Goal: Obtain resource: Download file/media

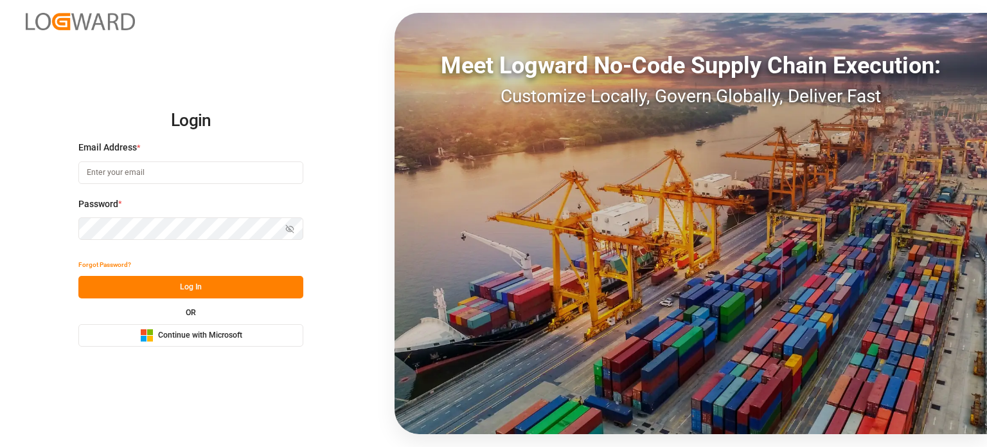
click at [216, 332] on span "Continue with Microsoft" at bounding box center [200, 336] width 84 height 12
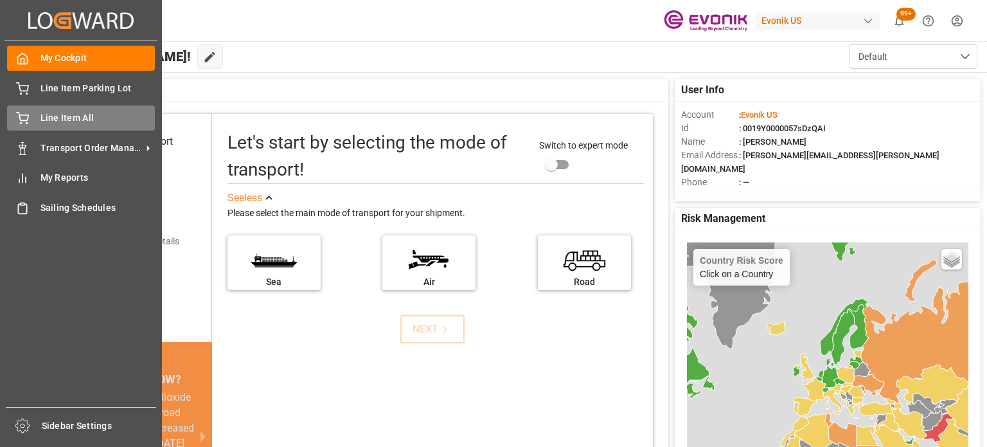
click at [84, 130] on div "Line Item All Line Item All" at bounding box center [81, 117] width 148 height 25
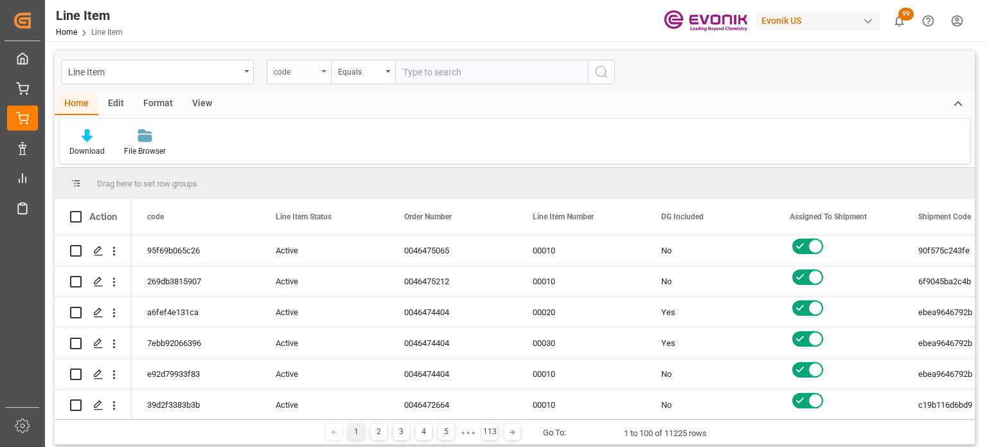
click at [312, 80] on div "code" at bounding box center [299, 72] width 64 height 24
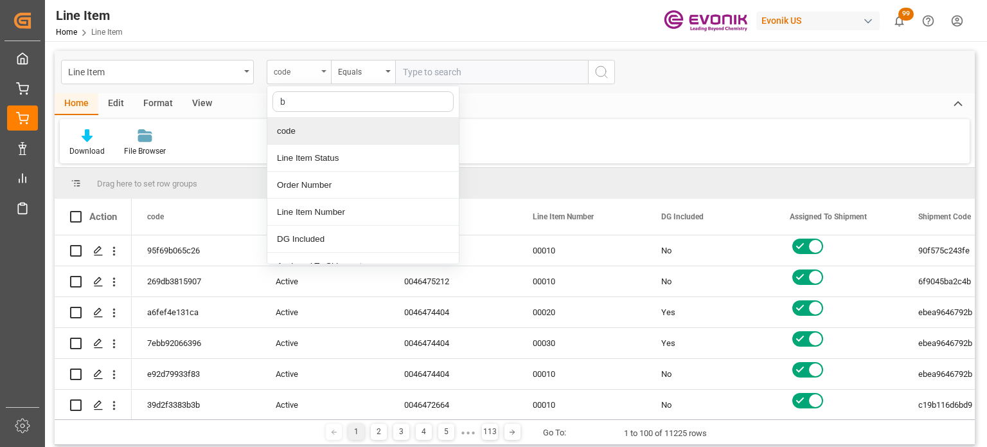
type input "bu"
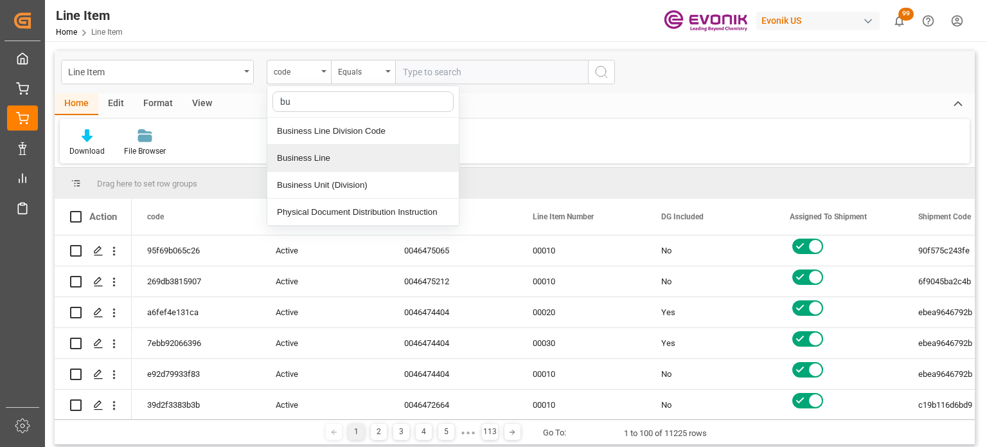
click at [328, 154] on div "Business Line" at bounding box center [363, 158] width 192 height 27
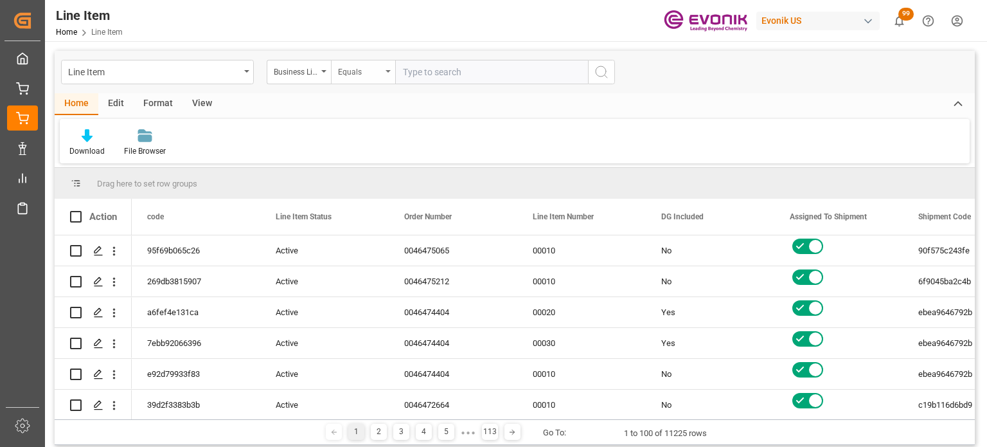
click at [362, 71] on div "Equals" at bounding box center [360, 70] width 44 height 15
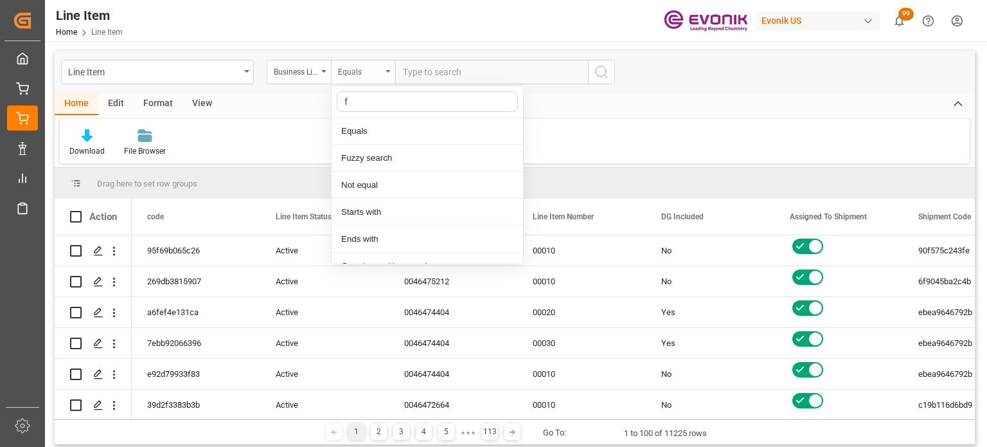
type input "fu"
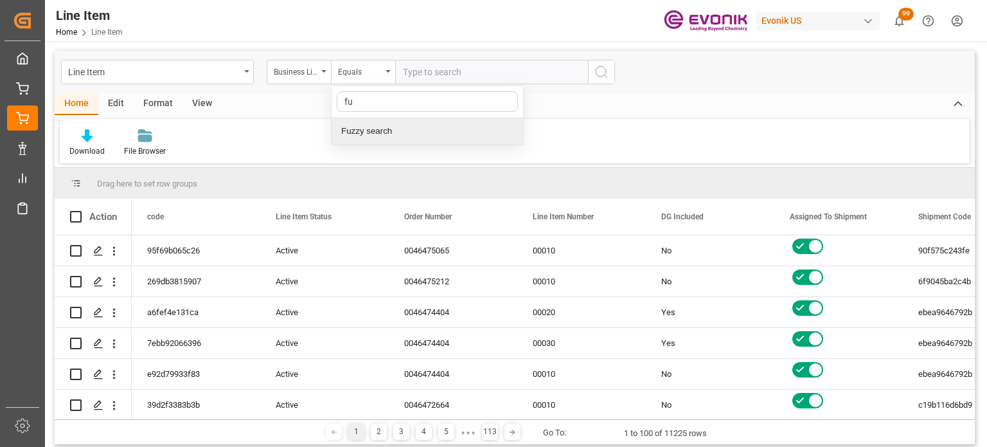
click at [359, 135] on div "Fuzzy search" at bounding box center [428, 131] width 192 height 27
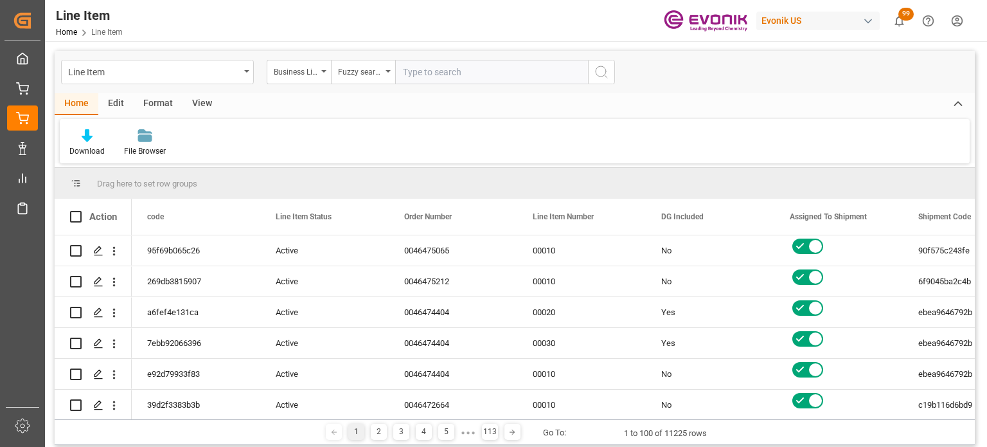
click at [208, 100] on div "View" at bounding box center [202, 104] width 39 height 22
click at [80, 138] on icon at bounding box center [82, 135] width 13 height 13
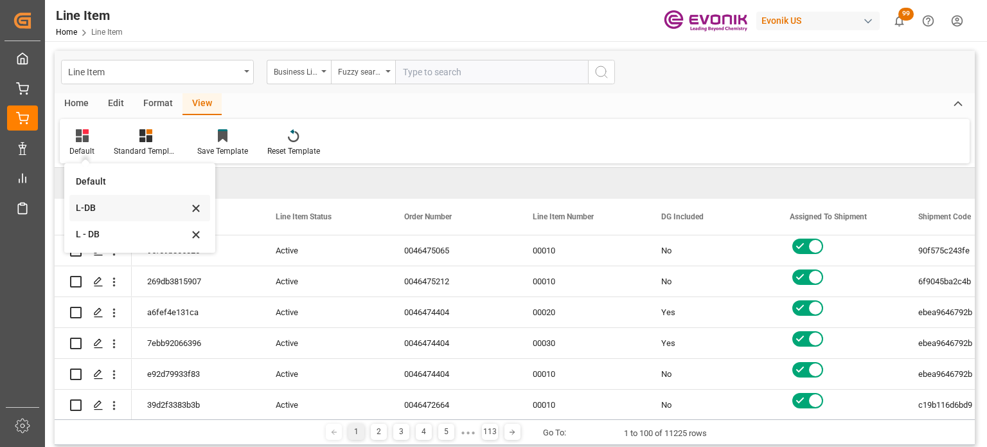
click at [111, 211] on div "L-DB" at bounding box center [132, 207] width 112 height 13
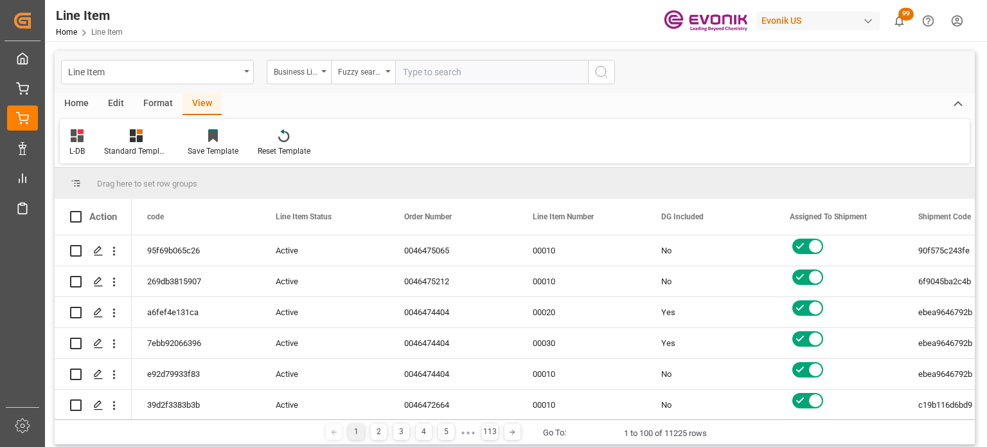
click at [75, 111] on div "Home" at bounding box center [77, 104] width 44 height 22
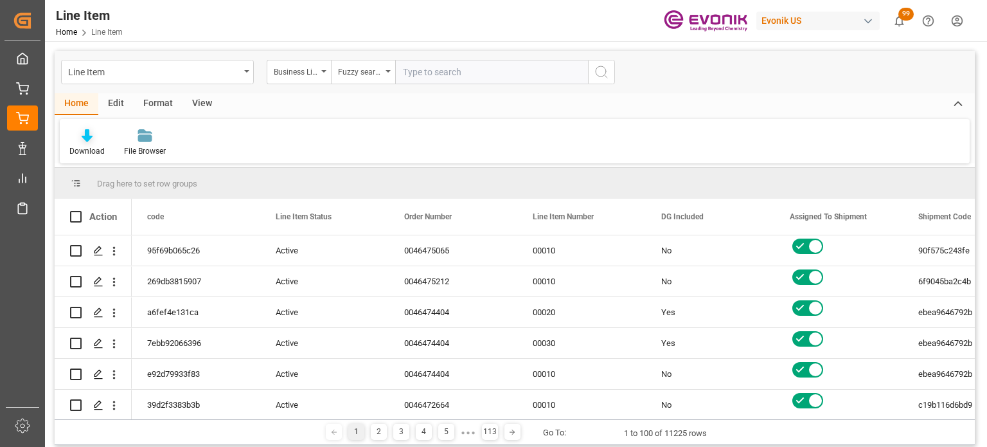
click at [82, 145] on div "Download" at bounding box center [87, 143] width 55 height 28
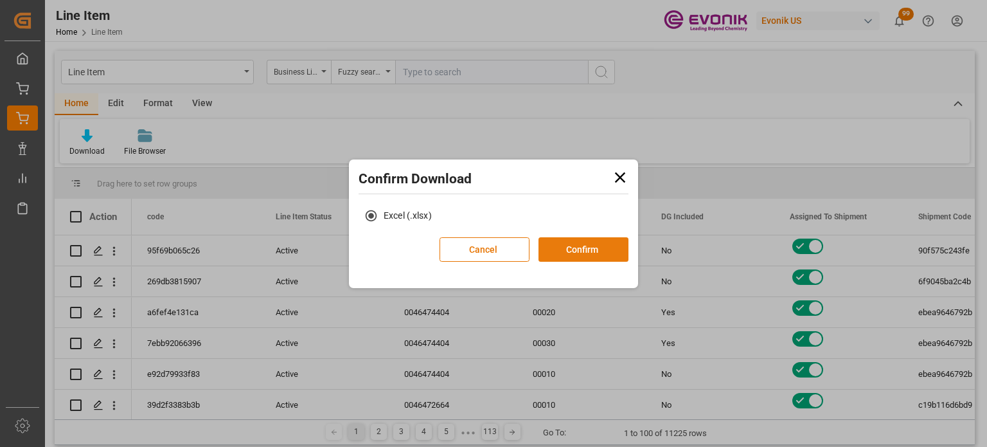
click at [598, 258] on button "Confirm" at bounding box center [584, 249] width 90 height 24
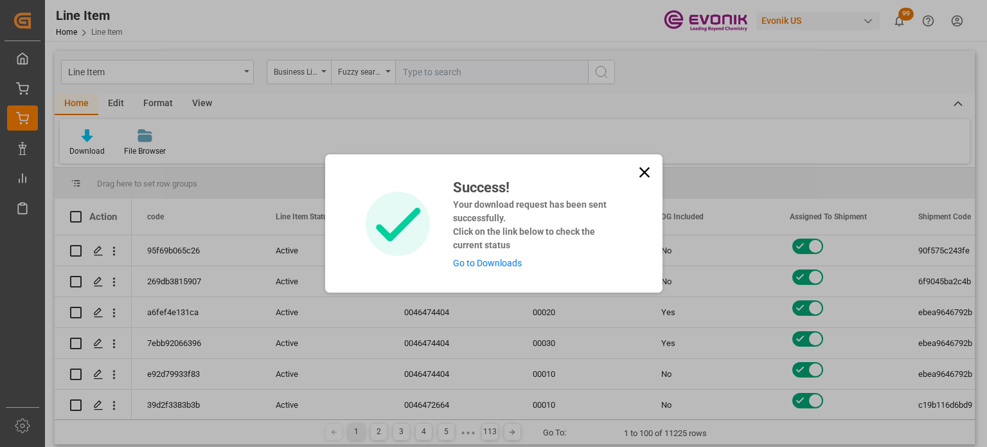
click at [645, 176] on icon at bounding box center [645, 172] width 18 height 18
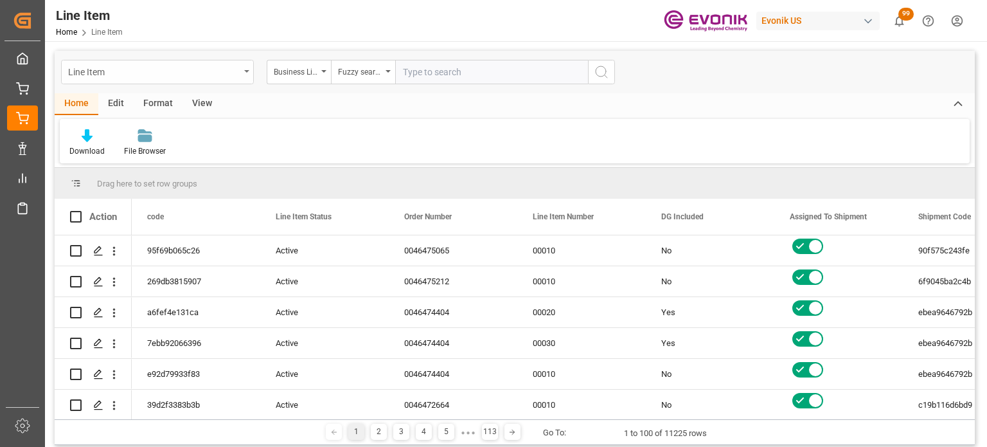
click at [239, 73] on div "Line Item" at bounding box center [154, 71] width 172 height 16
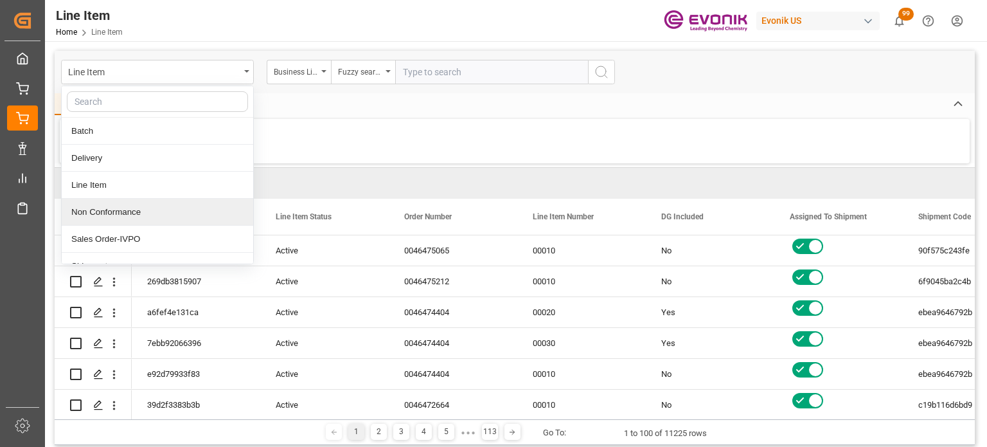
scroll to position [41, 0]
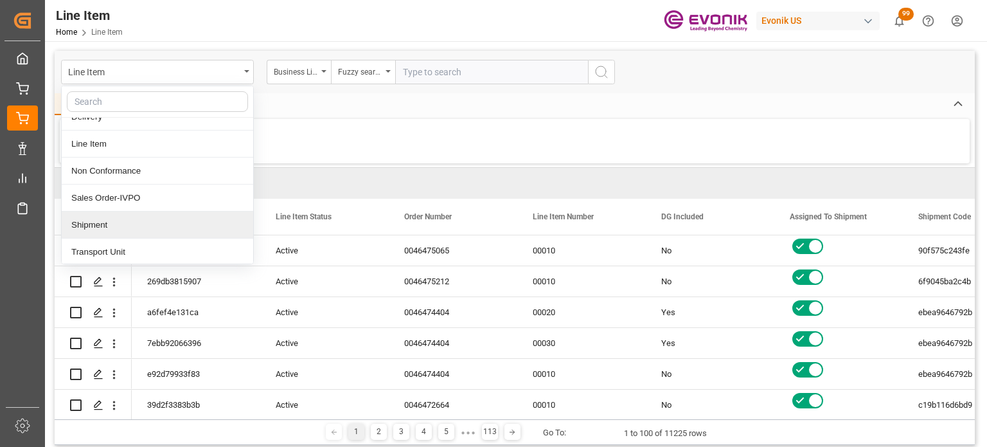
click at [150, 216] on div "Shipment" at bounding box center [158, 224] width 192 height 27
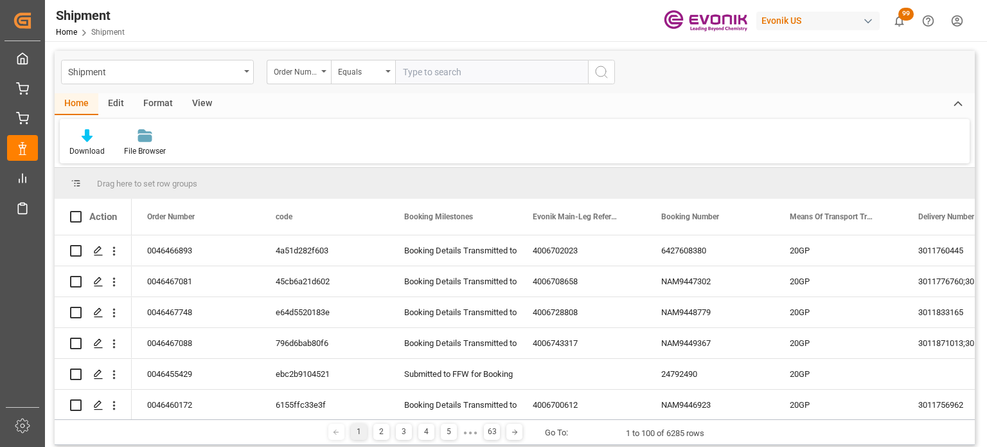
click at [291, 87] on div "Shipment Order Number Equals" at bounding box center [515, 72] width 920 height 42
click at [307, 76] on div "Order Number" at bounding box center [296, 70] width 44 height 15
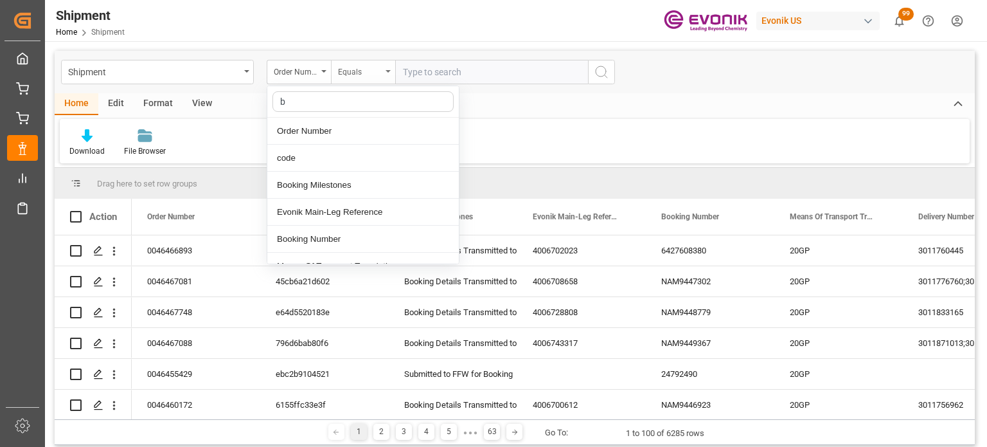
type input "bu"
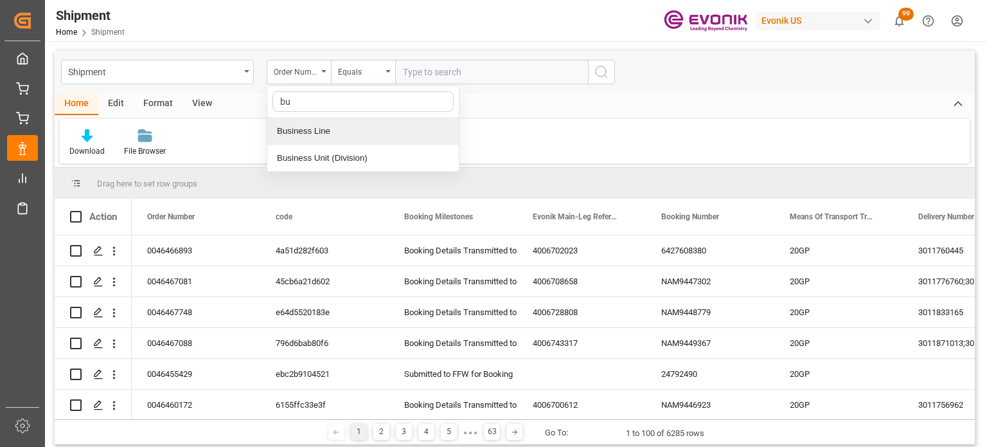
click at [343, 127] on div "Business Line" at bounding box center [363, 131] width 192 height 27
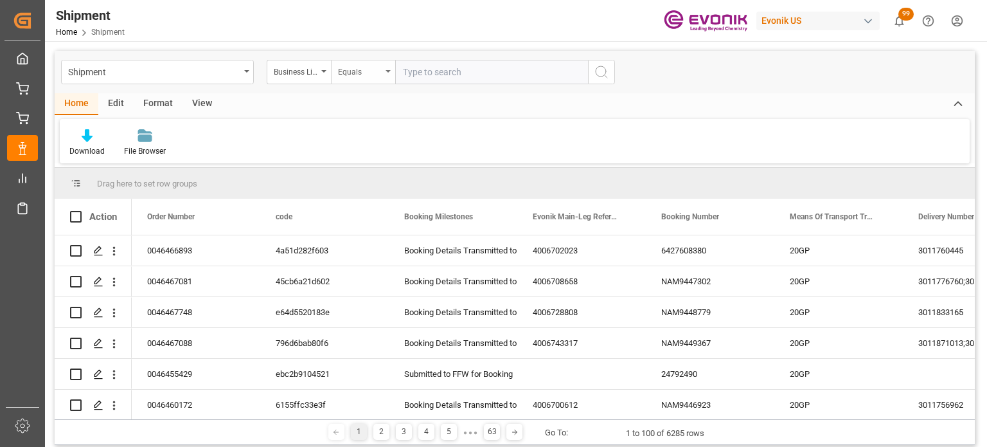
click at [371, 63] on div "Equals" at bounding box center [360, 70] width 44 height 15
type input "fu"
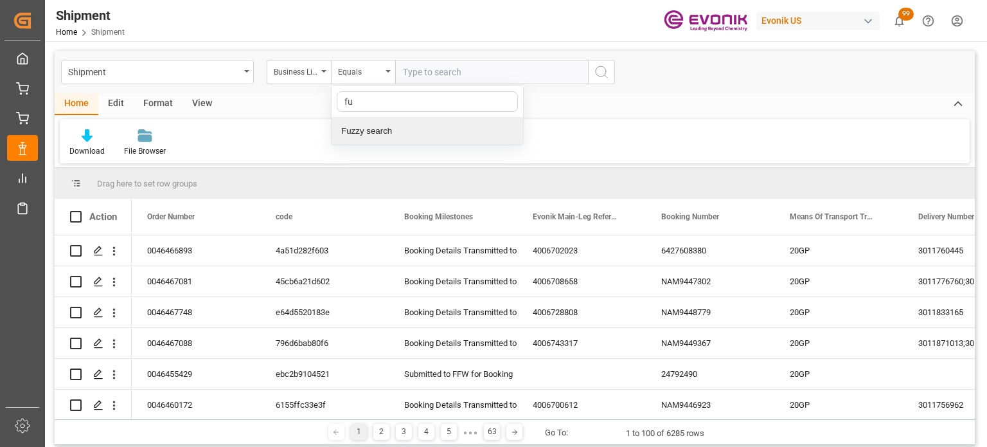
click at [372, 134] on div "Fuzzy search" at bounding box center [428, 131] width 192 height 27
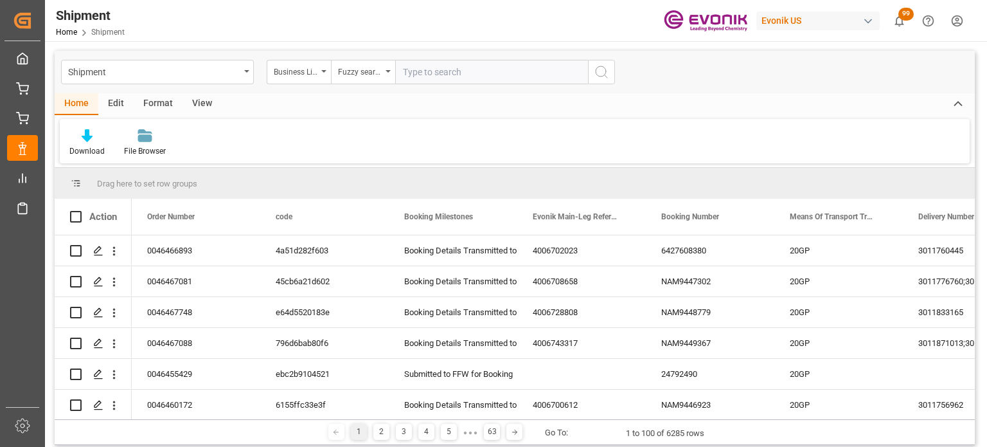
click at [447, 78] on input "text" at bounding box center [491, 72] width 193 height 24
type input "inter"
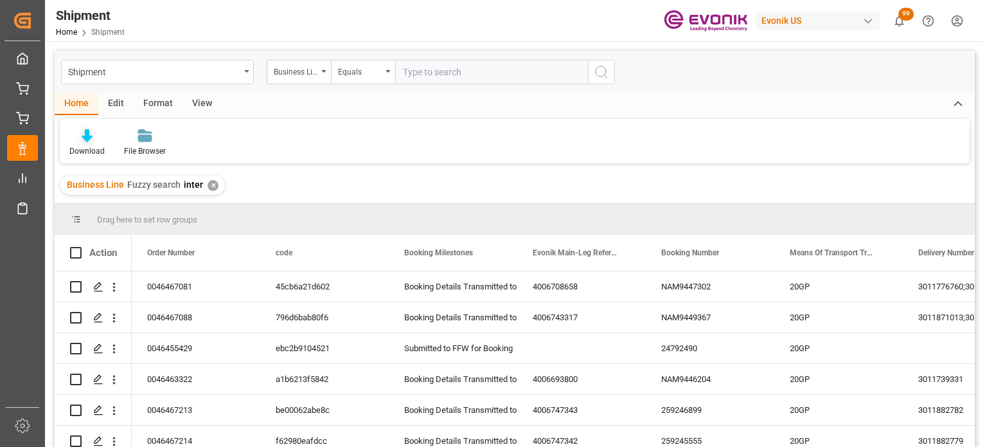
click at [87, 139] on icon at bounding box center [87, 135] width 11 height 13
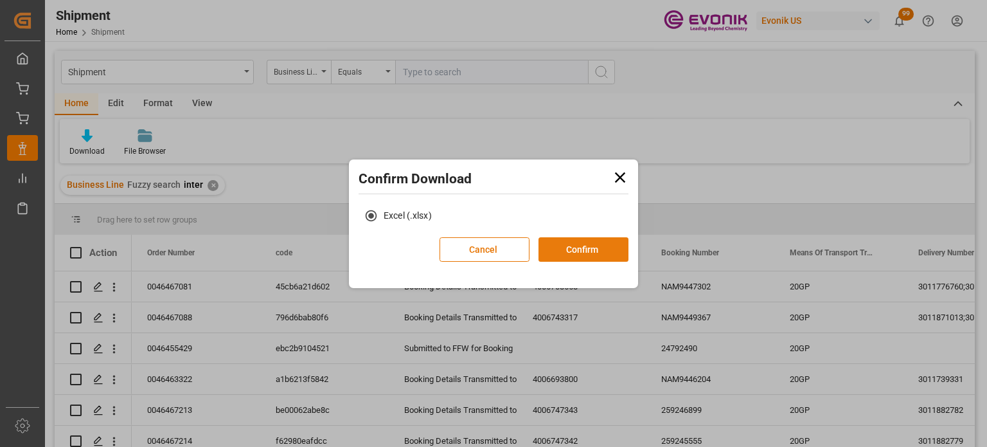
click at [586, 251] on button "Confirm" at bounding box center [584, 249] width 90 height 24
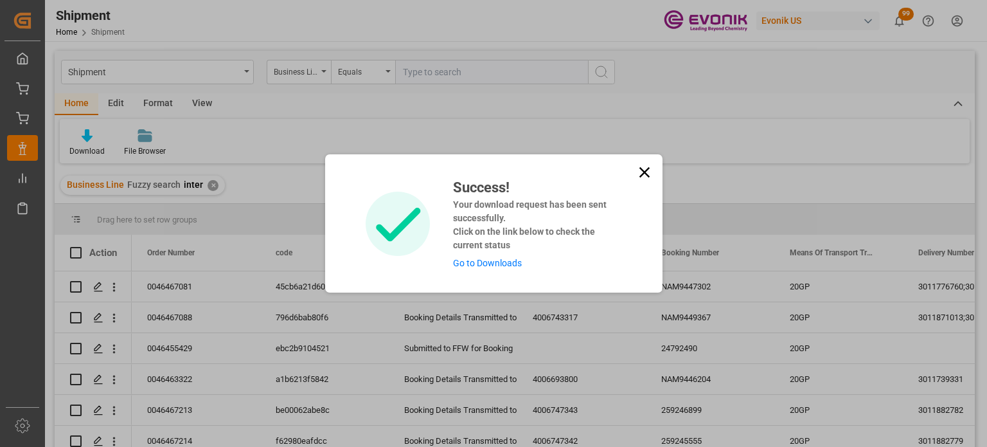
click at [654, 173] on div "Success! Your download request has been sent successfully. Click on the link be…" at bounding box center [493, 223] width 337 height 138
click at [636, 171] on icon at bounding box center [645, 172] width 18 height 18
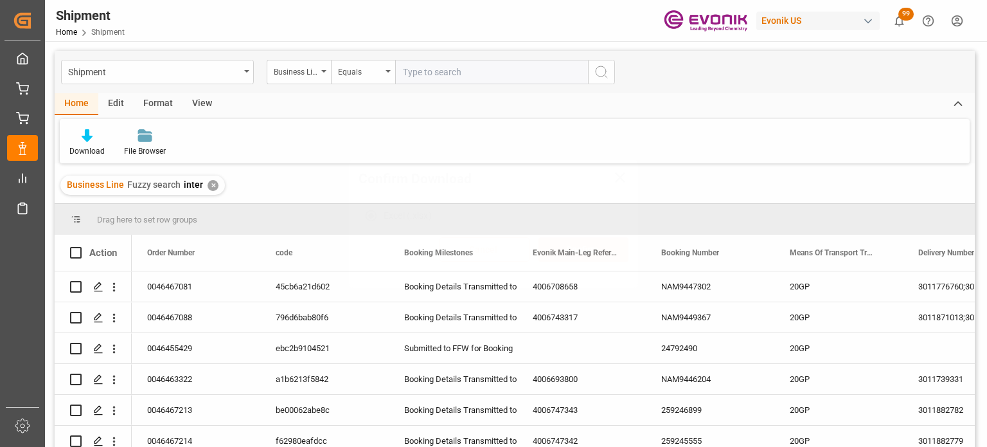
click at [242, 69] on div "Shipment" at bounding box center [157, 72] width 193 height 24
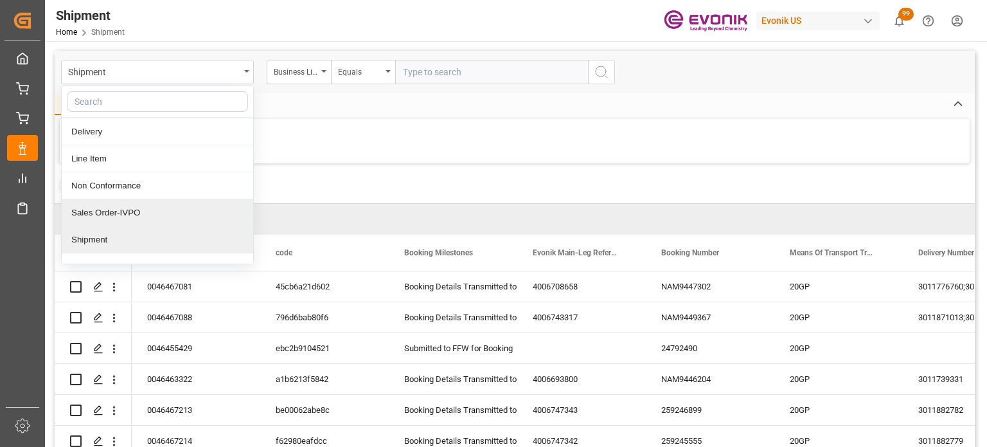
scroll to position [41, 0]
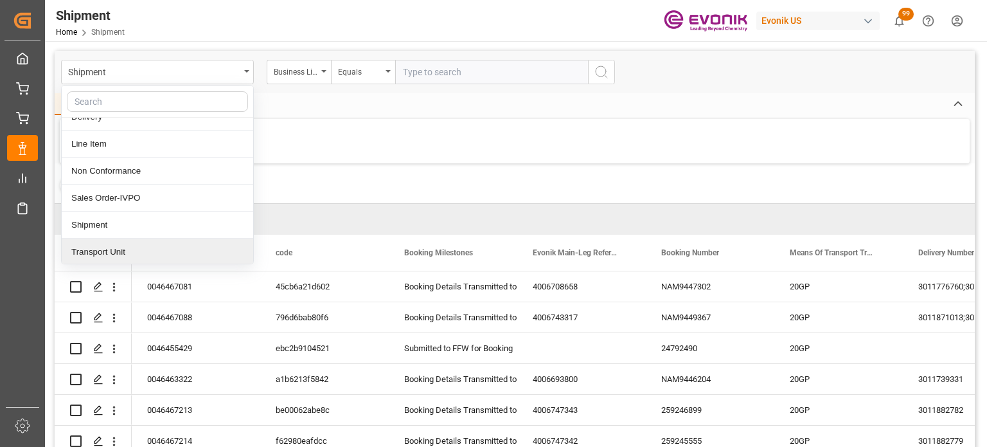
click at [161, 247] on div "Transport Unit" at bounding box center [158, 251] width 192 height 27
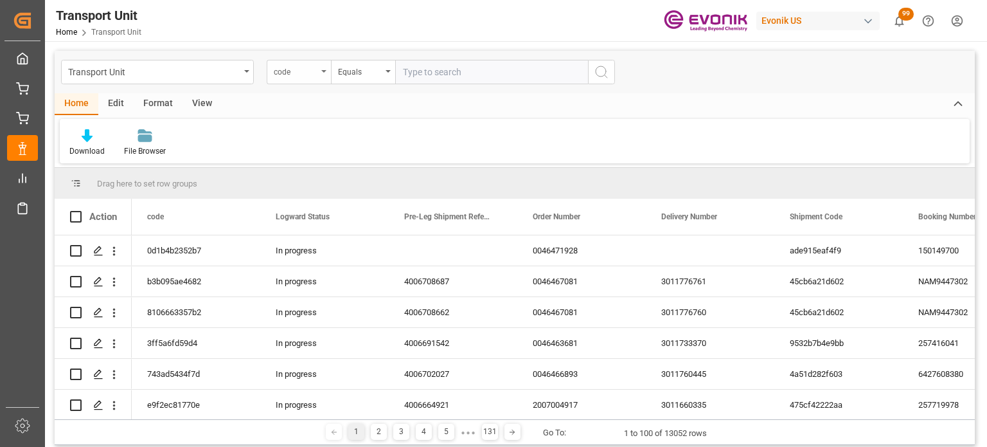
click at [324, 71] on icon "open menu" at bounding box center [323, 71] width 5 height 3
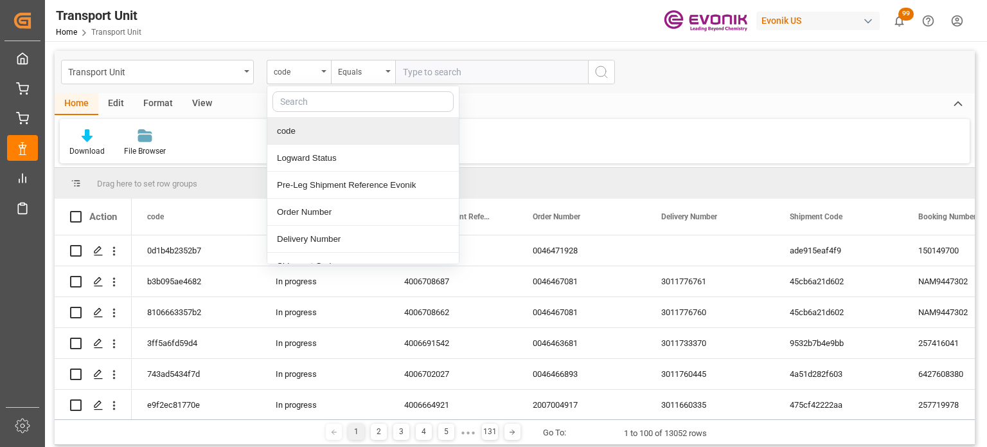
click at [195, 94] on div "View" at bounding box center [202, 104] width 39 height 22
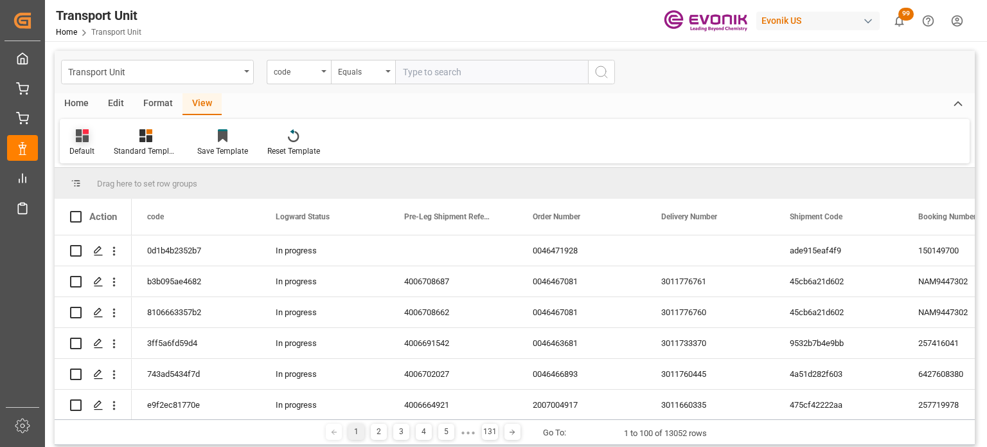
click at [76, 150] on div "Default" at bounding box center [81, 151] width 25 height 12
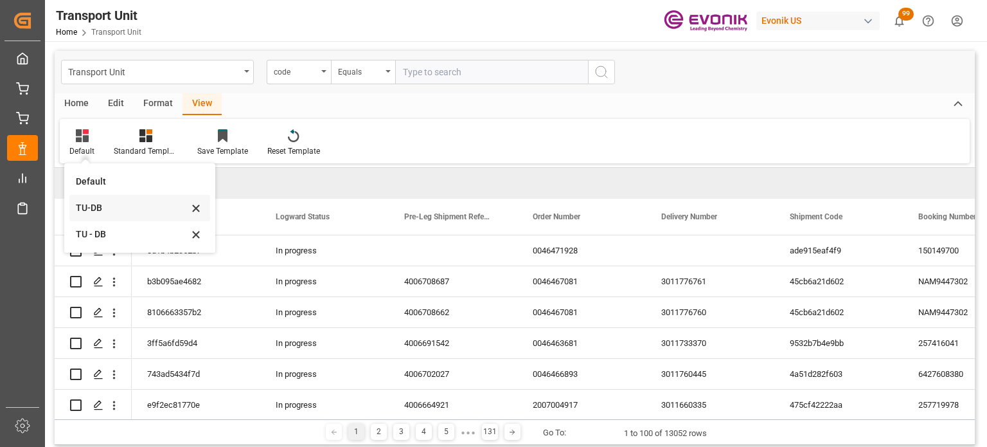
click at [96, 214] on div "TU-DB" at bounding box center [132, 207] width 112 height 13
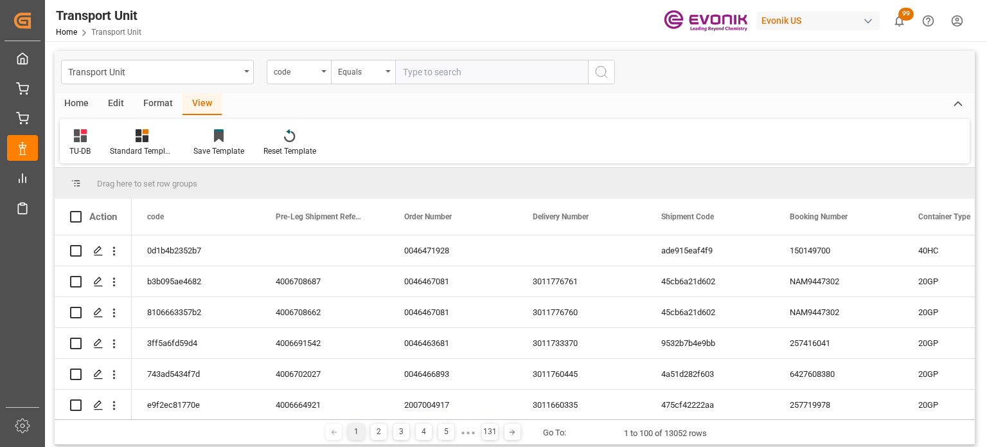
click at [84, 103] on div "Home" at bounding box center [77, 104] width 44 height 22
click at [85, 140] on icon at bounding box center [87, 135] width 11 height 13
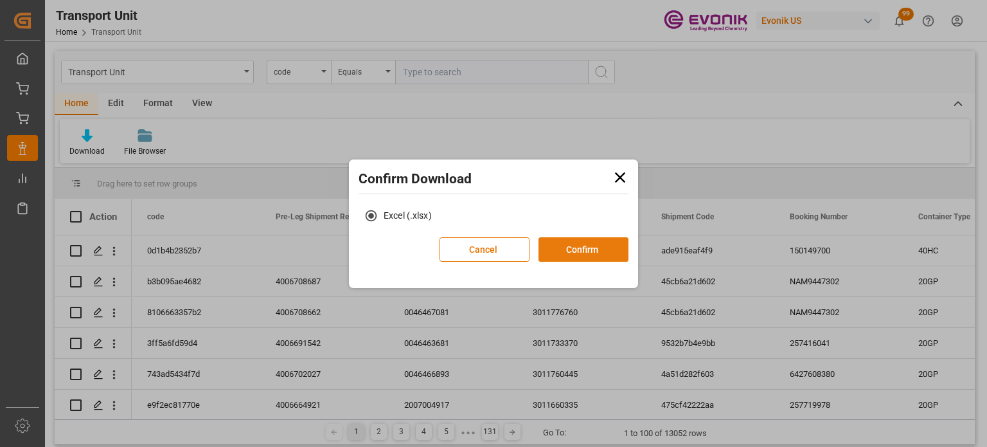
click at [589, 245] on button "Confirm" at bounding box center [584, 249] width 90 height 24
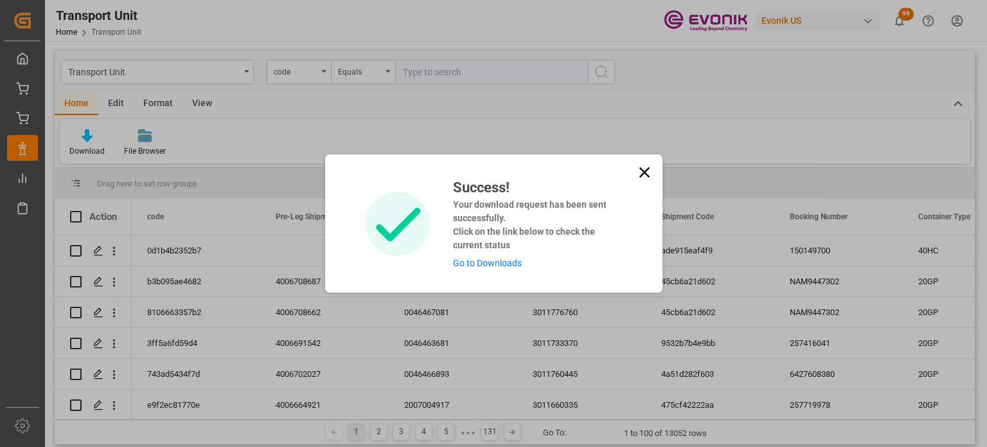
click at [500, 258] on link "Go to Downloads" at bounding box center [487, 263] width 69 height 10
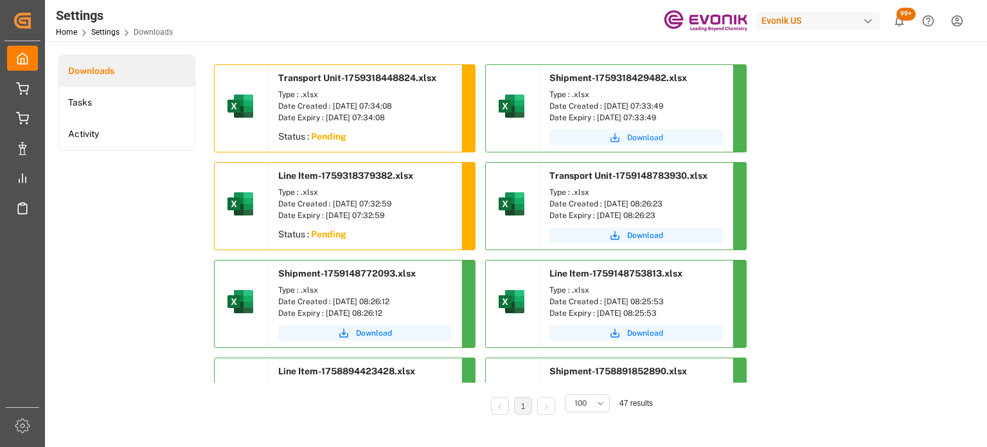
click at [638, 138] on span "Download" at bounding box center [645, 138] width 36 height 12
